Goal: Task Accomplishment & Management: Use online tool/utility

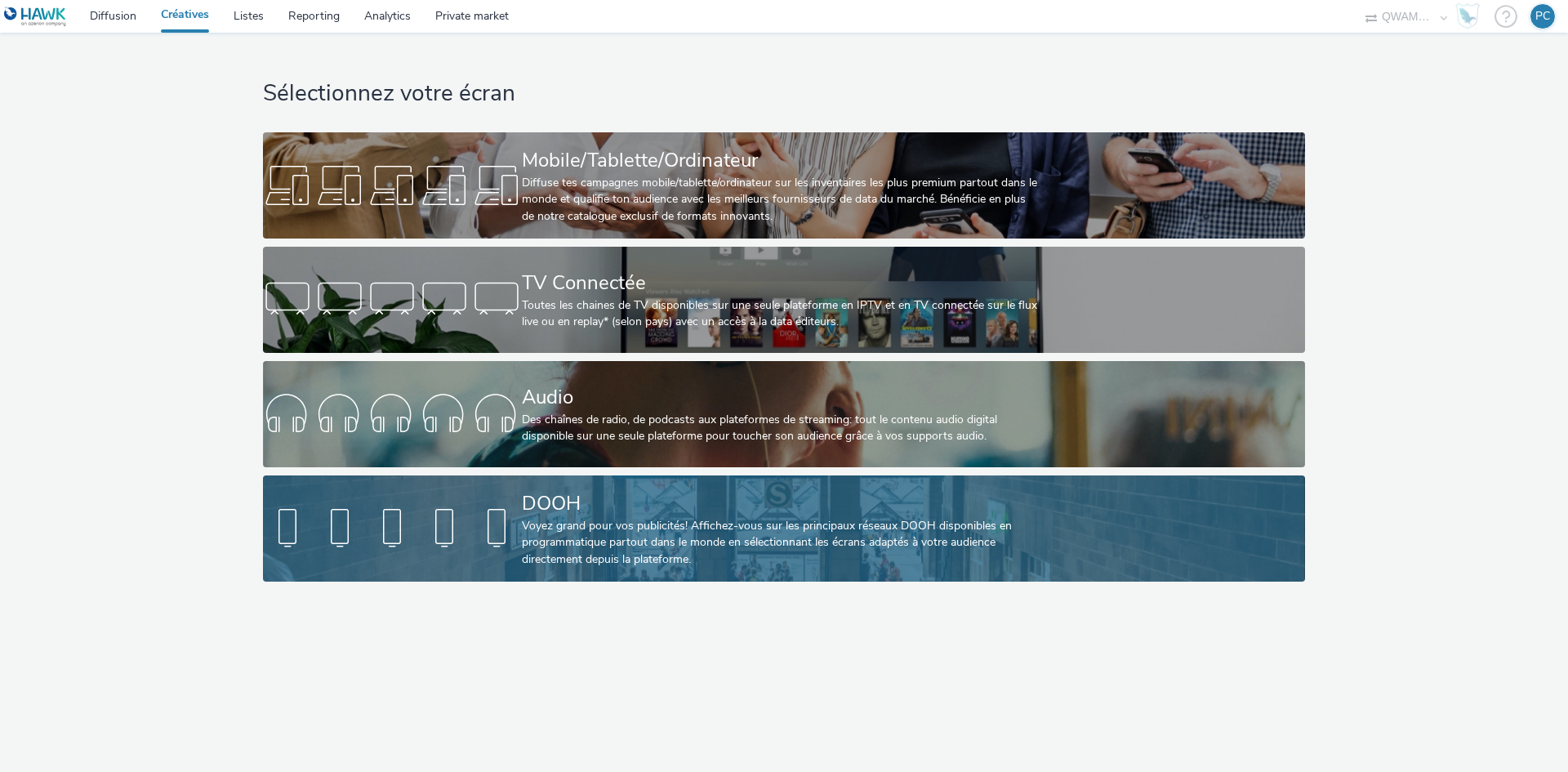
click at [603, 511] on div "DOOH" at bounding box center [780, 503] width 518 height 28
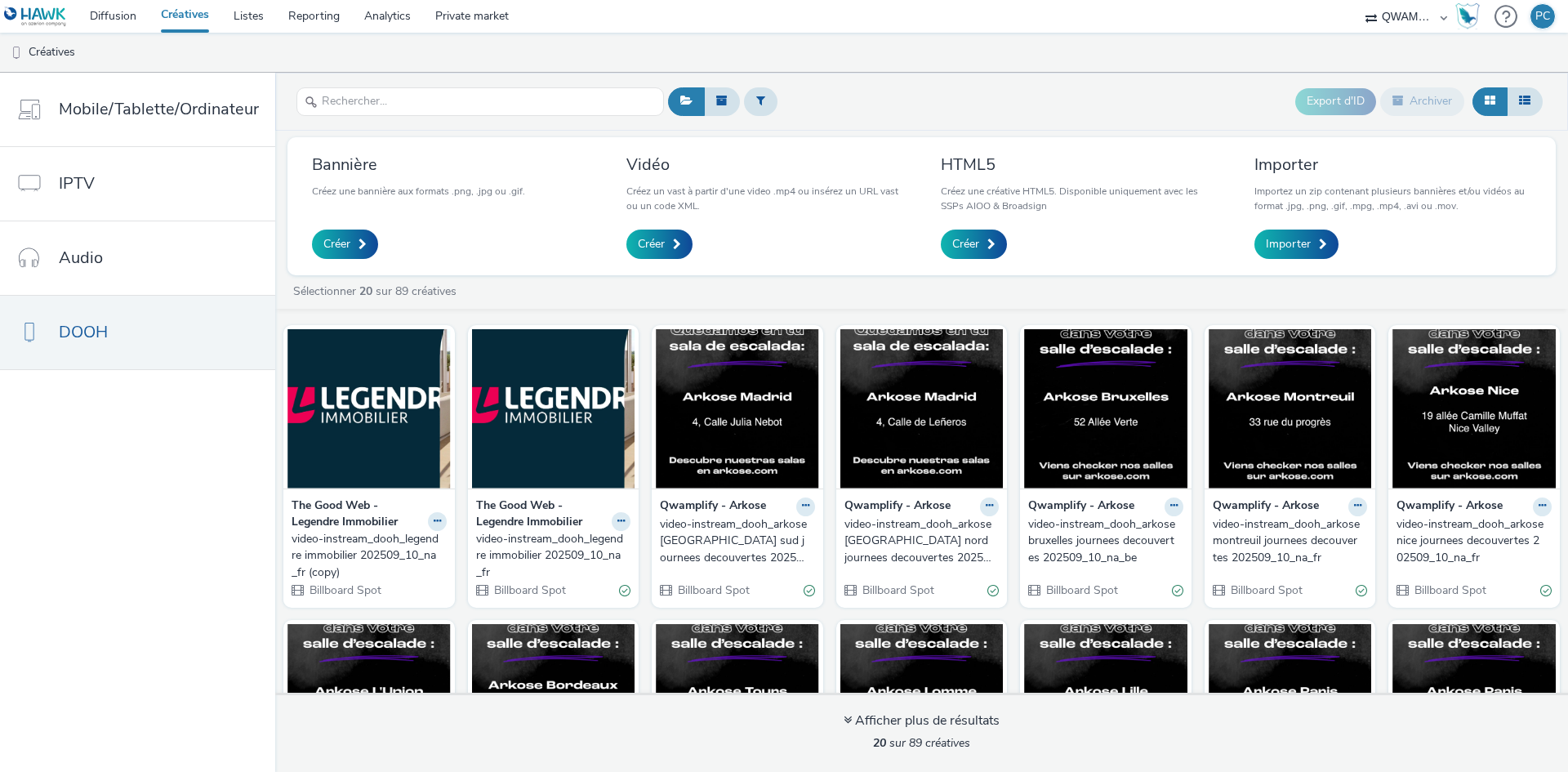
click at [726, 549] on div "video-instream_dooh_arkose [GEOGRAPHIC_DATA] sud journees decouvertes 202509_10…" at bounding box center [734, 540] width 149 height 50
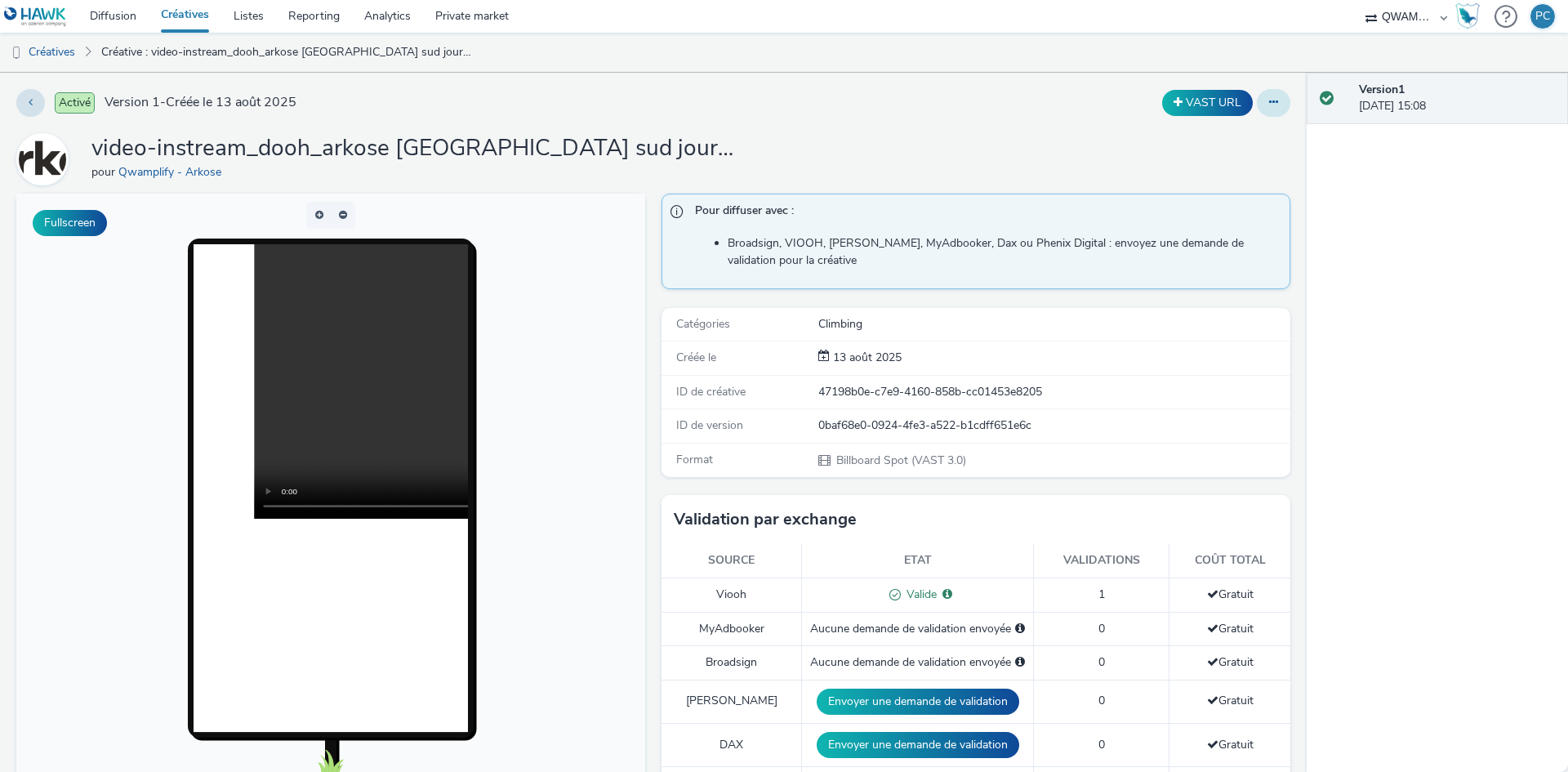
click at [1269, 101] on icon at bounding box center [1273, 102] width 9 height 12
click at [1223, 135] on link "Modifier" at bounding box center [1228, 135] width 122 height 32
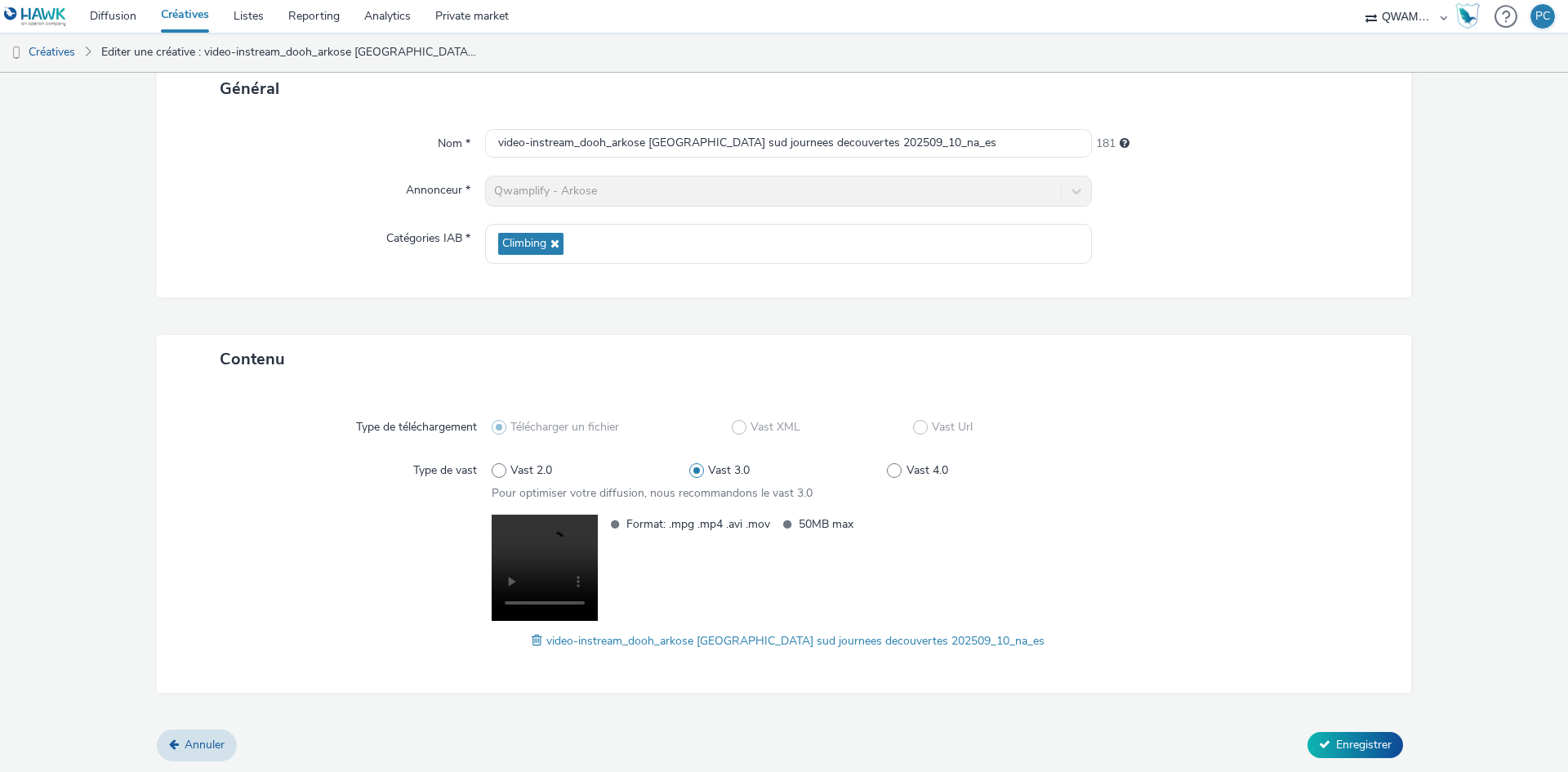
scroll to position [109, 0]
